Goal: Task Accomplishment & Management: Manage account settings

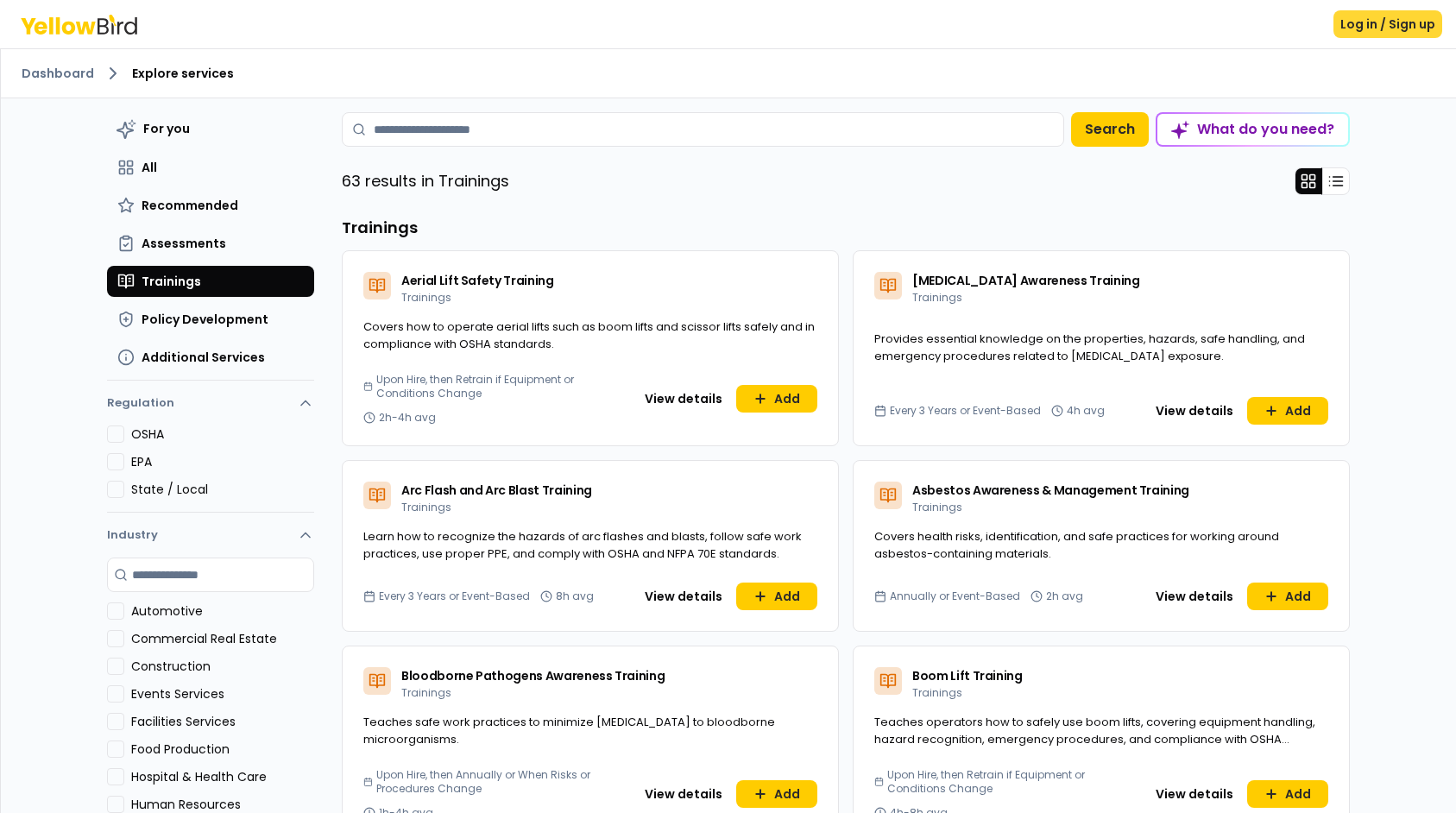
click at [1358, 16] on button "Log in / Sign up" at bounding box center [1388, 24] width 109 height 27
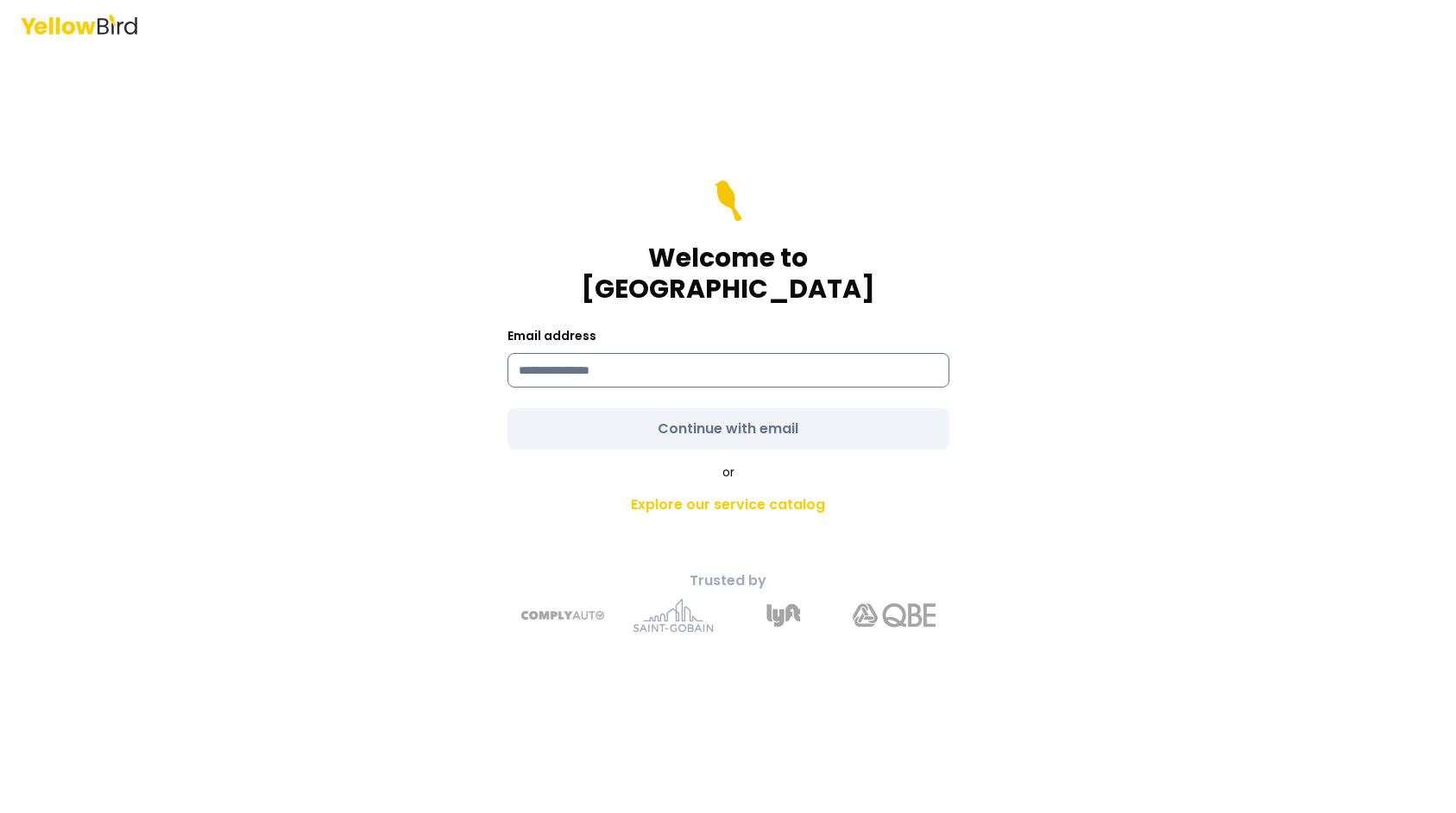
click at [739, 364] on input at bounding box center [728, 370] width 442 height 34
paste input "**********"
type input "**********"
click at [729, 404] on form "**********" at bounding box center [728, 315] width 442 height 269
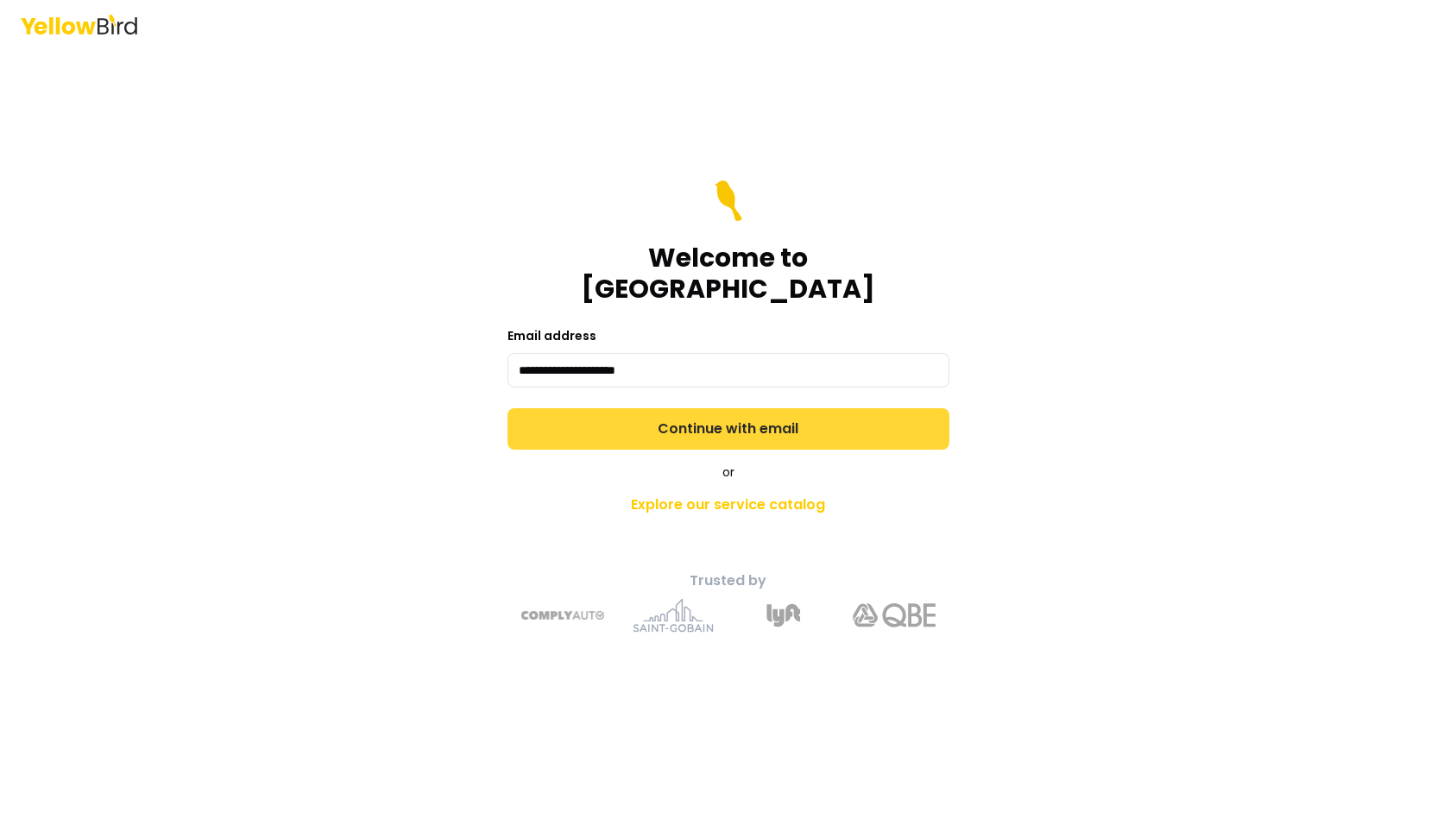
click at [728, 408] on button "Continue with email" at bounding box center [728, 429] width 442 height 42
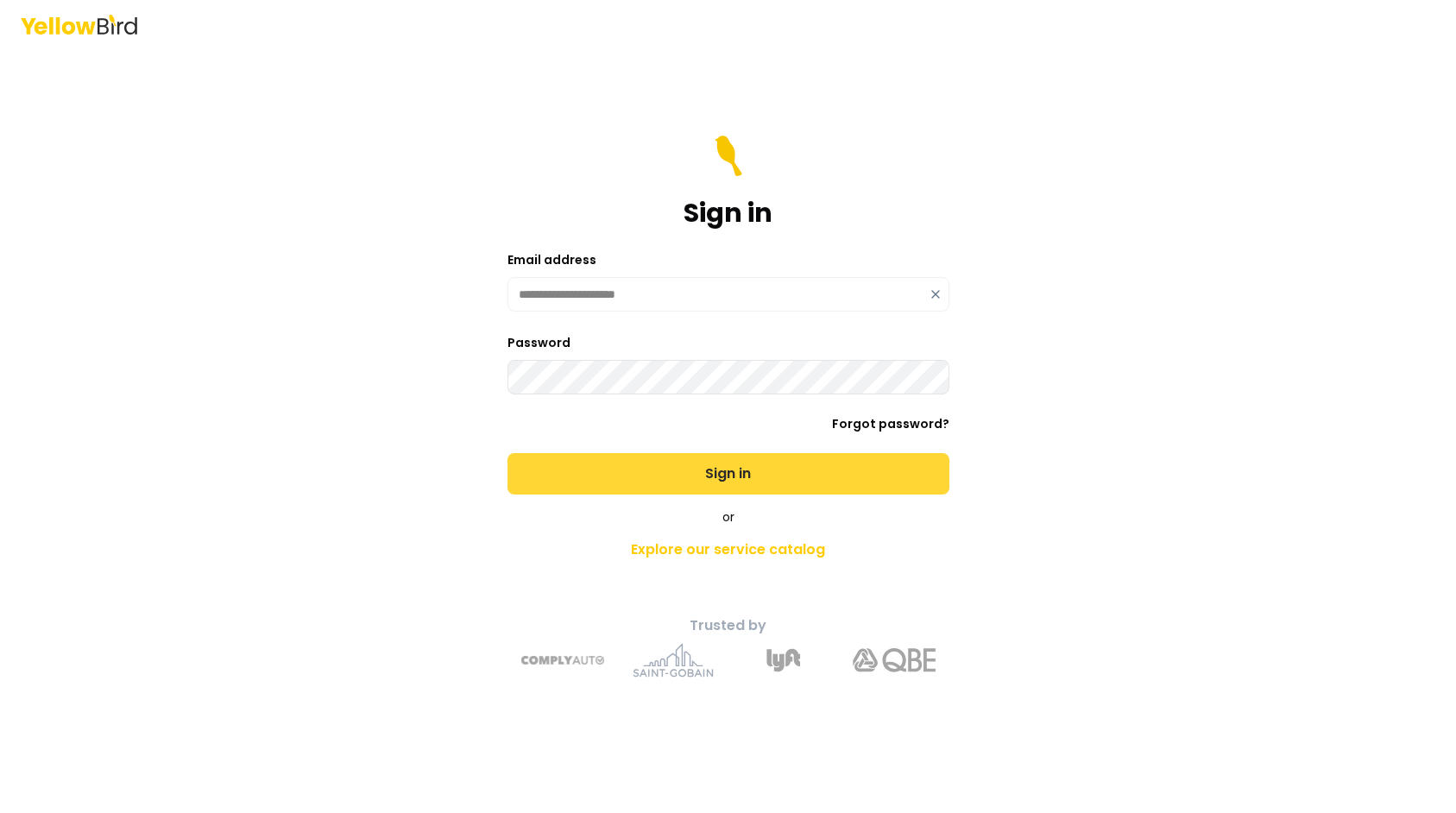
click at [560, 460] on button "Sign in" at bounding box center [728, 474] width 442 height 42
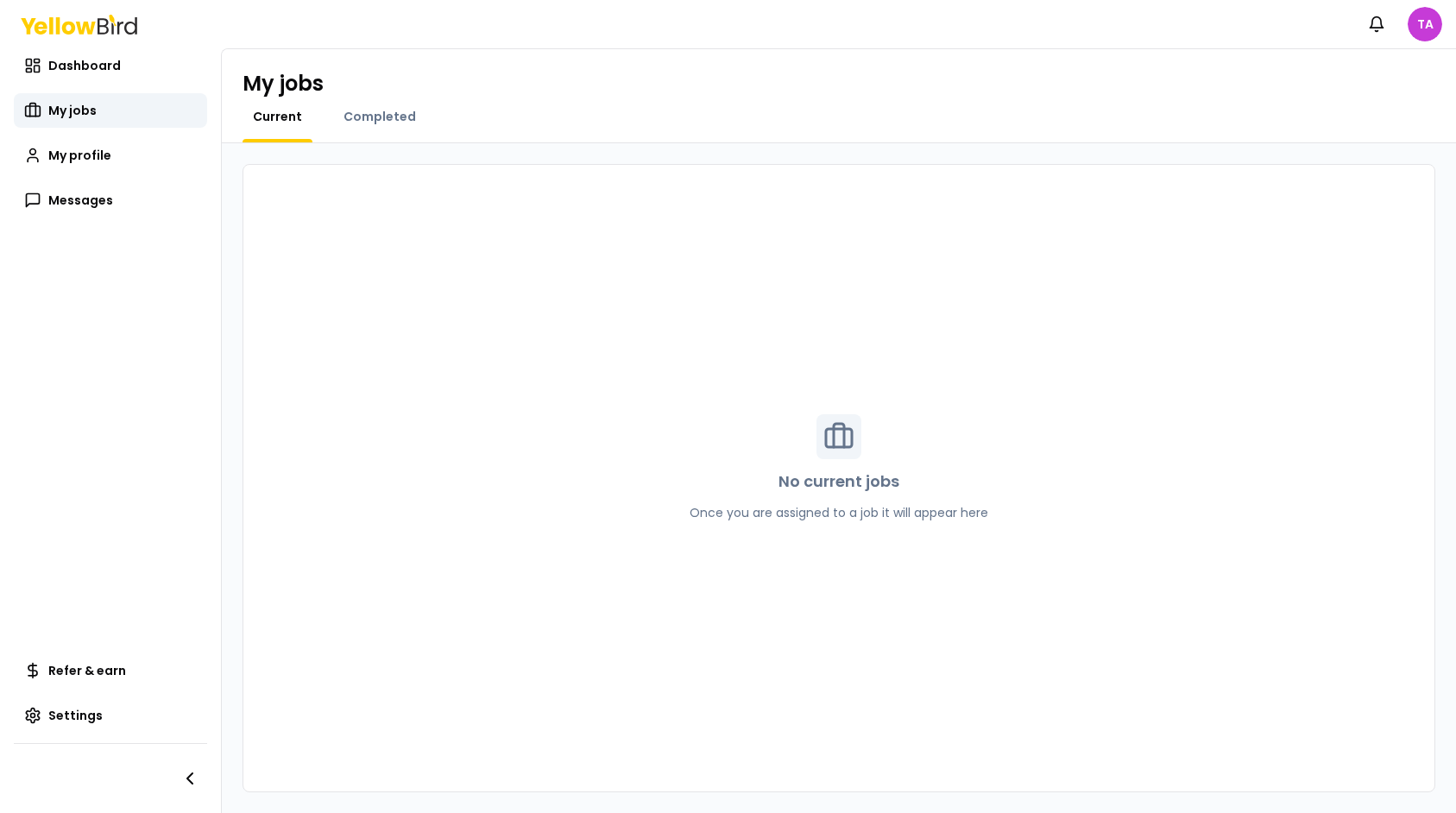
click at [1433, 27] on html "Notifications TA Dashboard My jobs My profile Messages Refer & earn Settings My…" at bounding box center [728, 406] width 1456 height 813
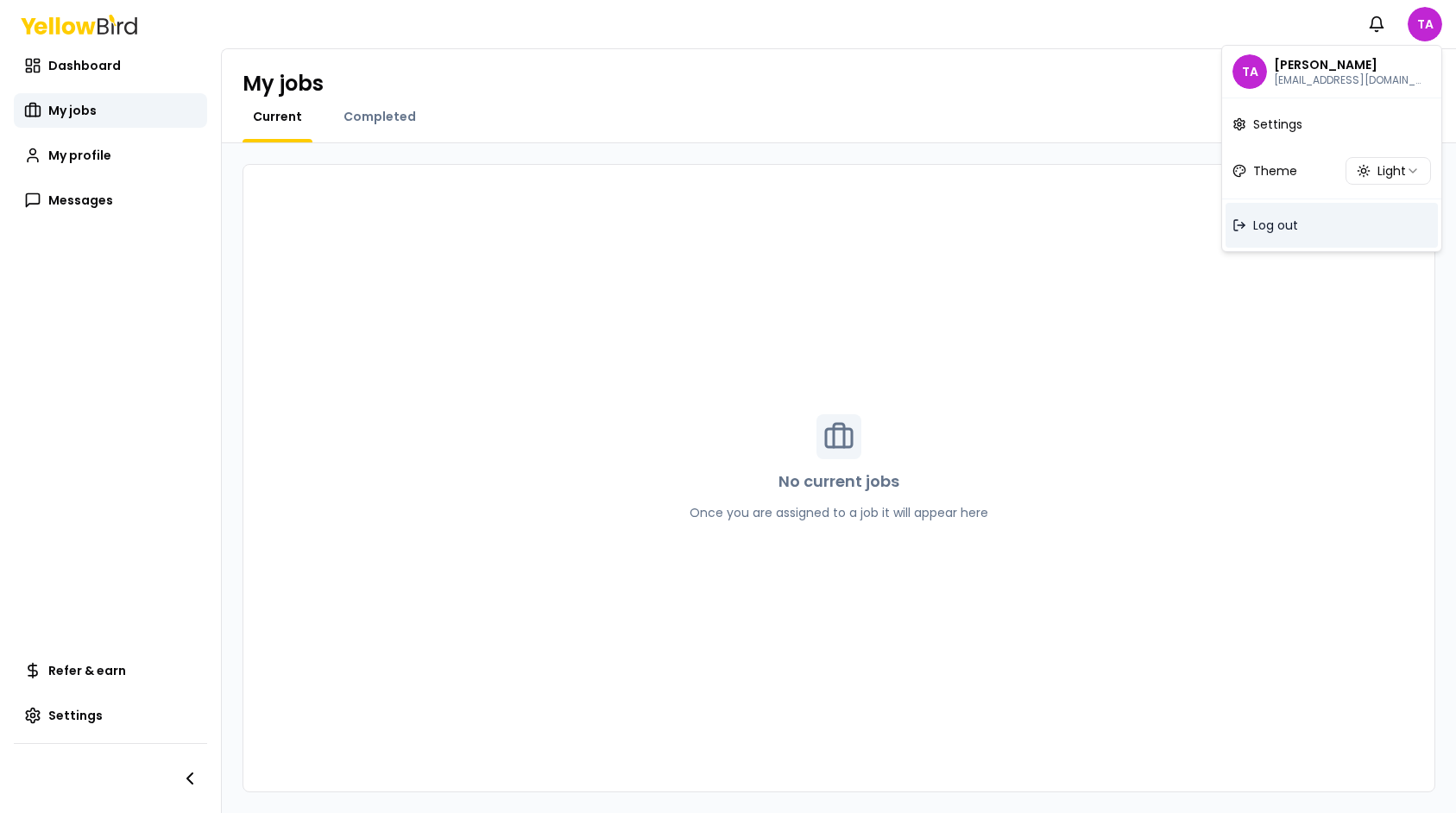
click at [1308, 223] on div "Log out" at bounding box center [1332, 225] width 212 height 45
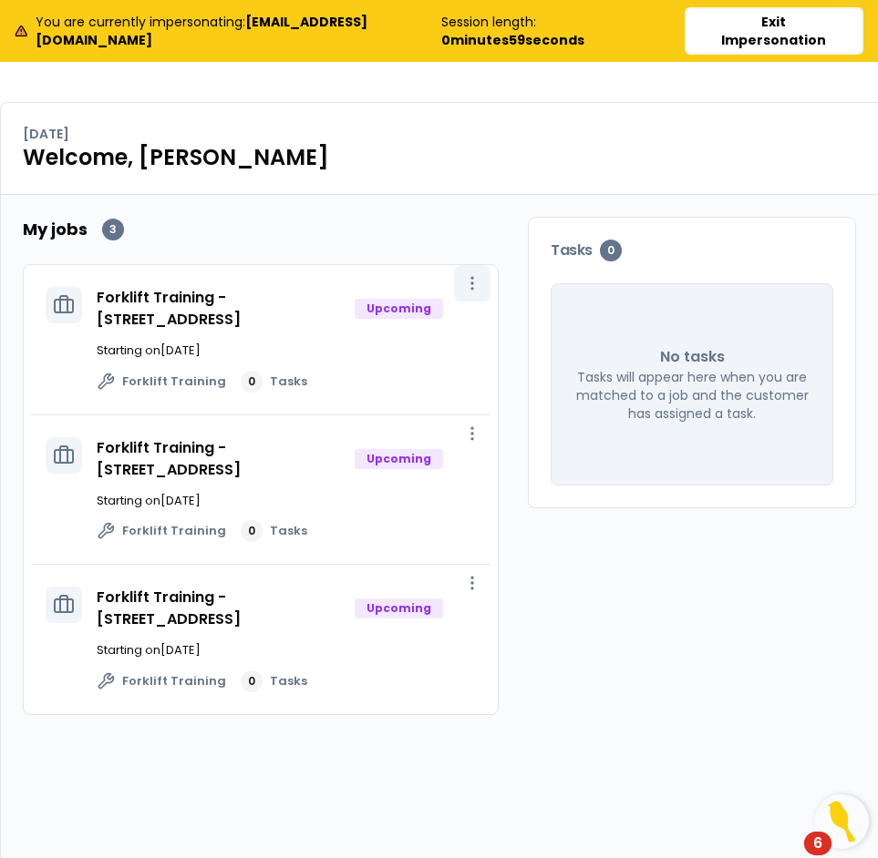
click at [469, 290] on icon "button" at bounding box center [472, 283] width 18 height 18
click at [444, 319] on span "View job" at bounding box center [434, 324] width 46 height 15
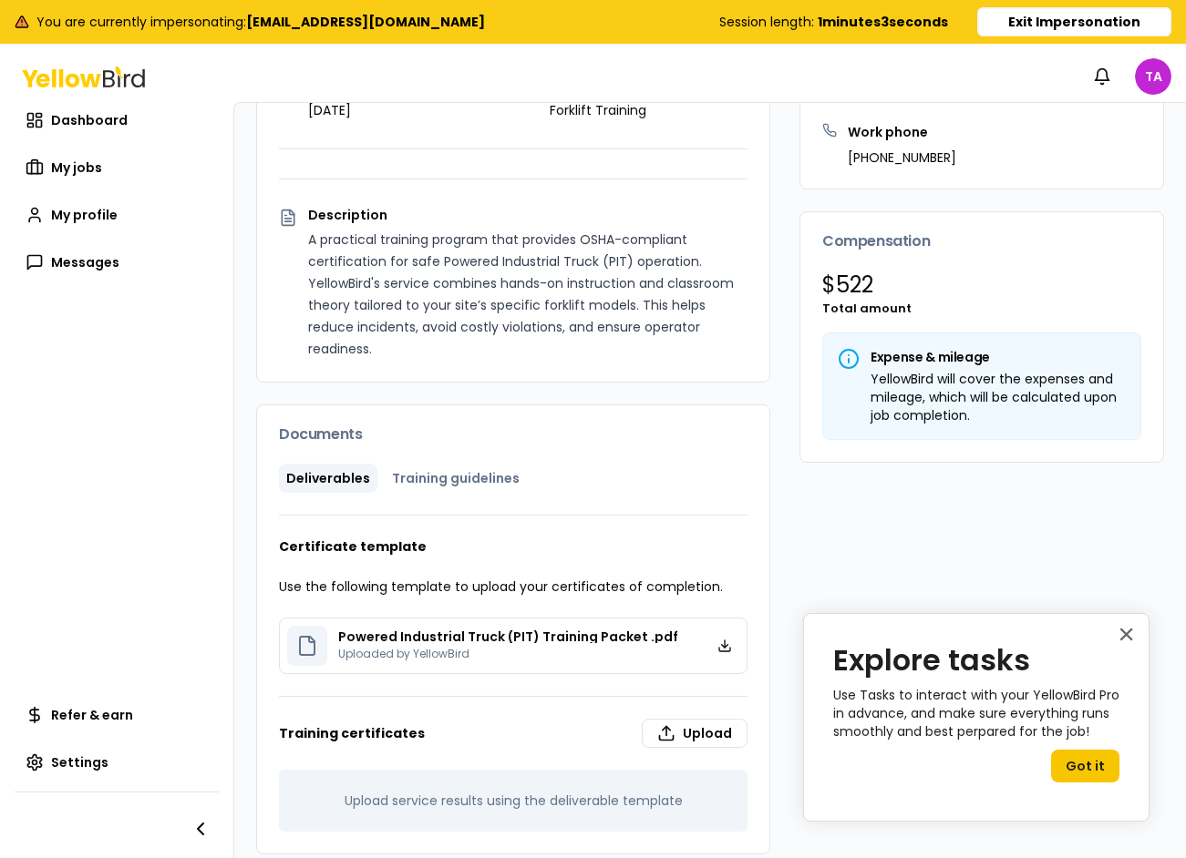
scroll to position [354, 0]
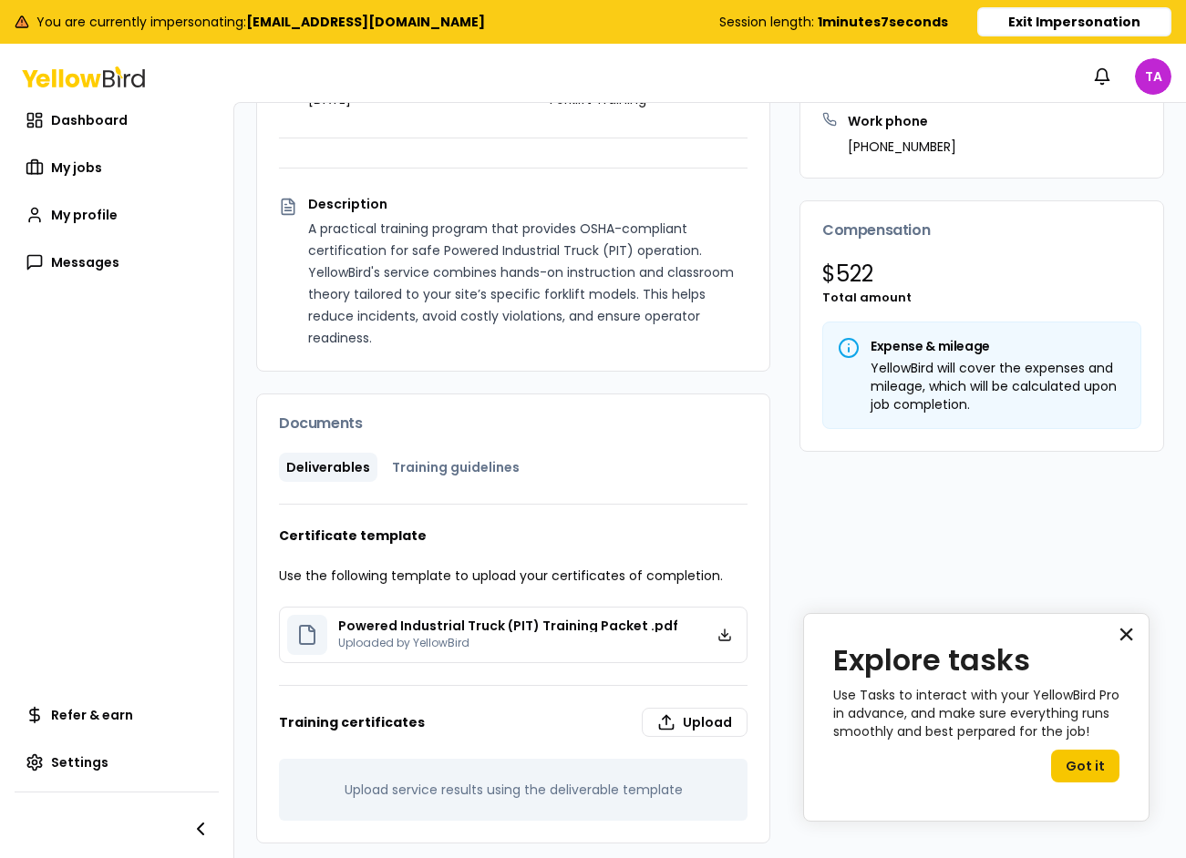
click at [877, 639] on button "×" at bounding box center [1125, 634] width 17 height 29
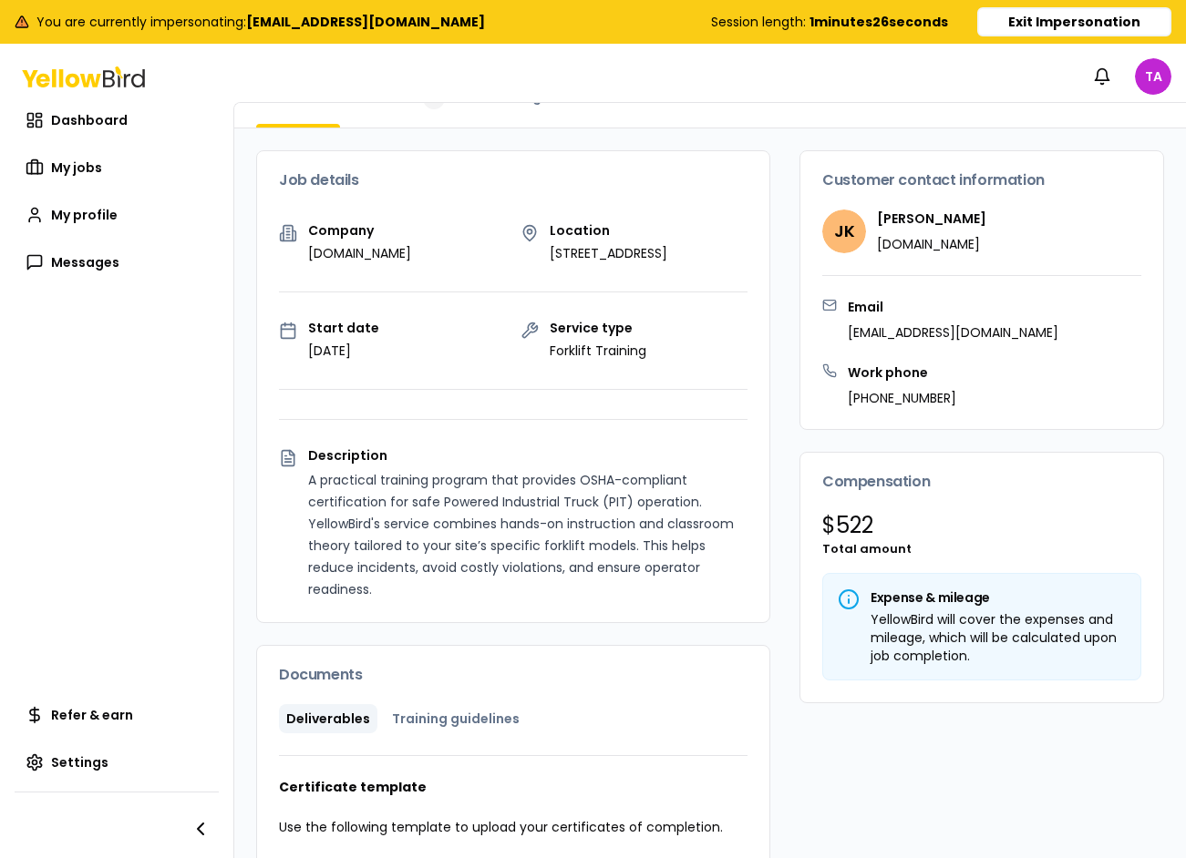
scroll to position [0, 0]
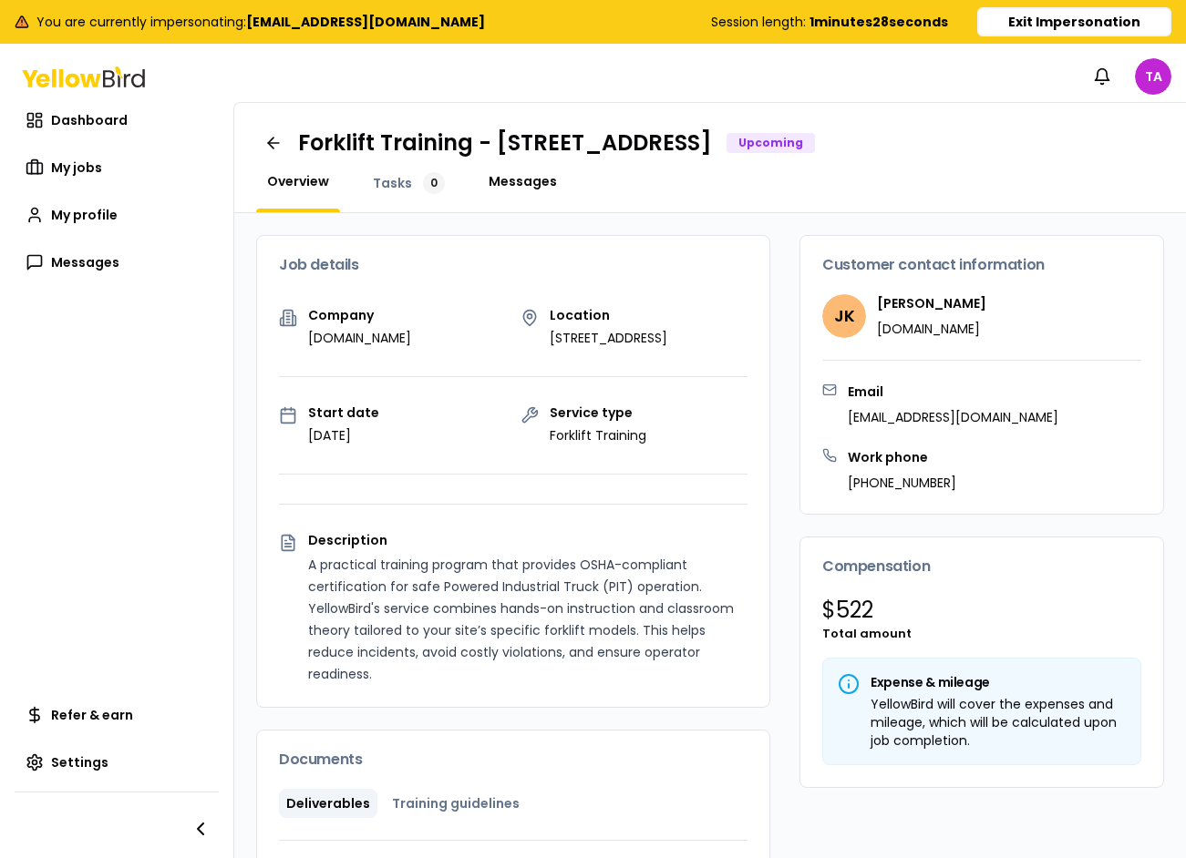
click at [529, 177] on span "Messages" at bounding box center [522, 181] width 68 height 18
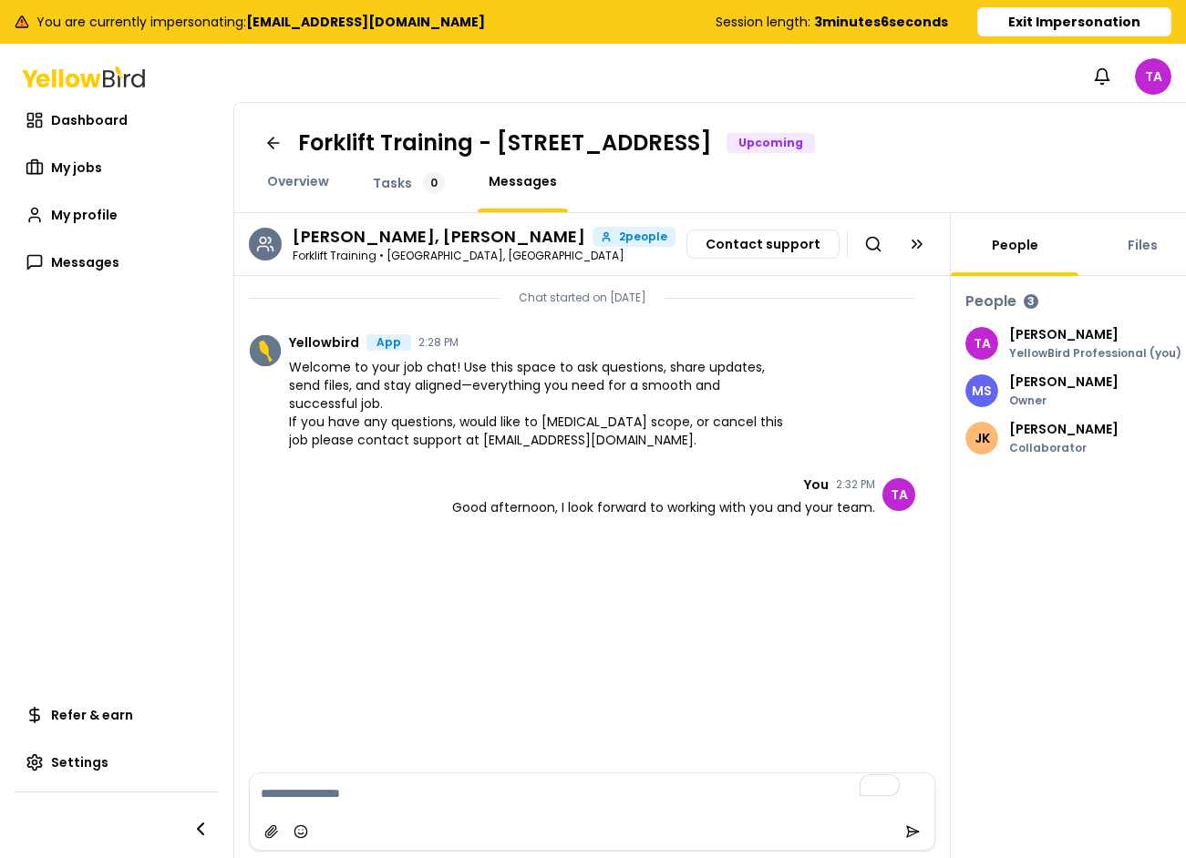
click at [877, 20] on button "Exit Impersonation" at bounding box center [1074, 21] width 194 height 29
